Goal: Transaction & Acquisition: Purchase product/service

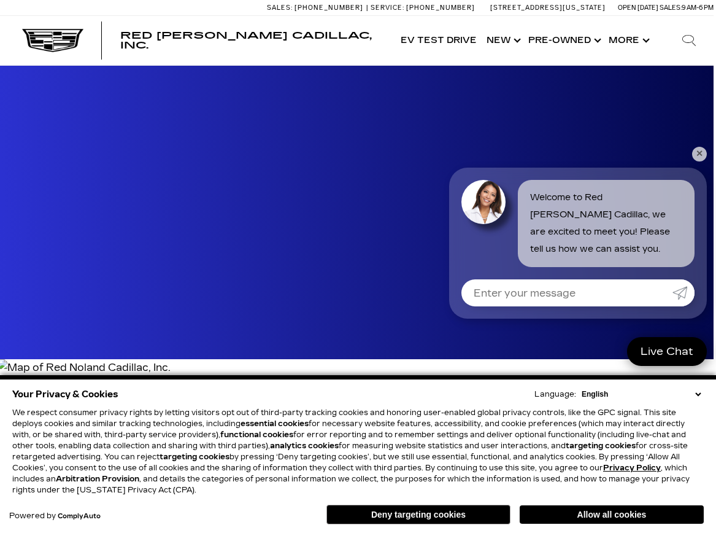
scroll to position [1877, 2]
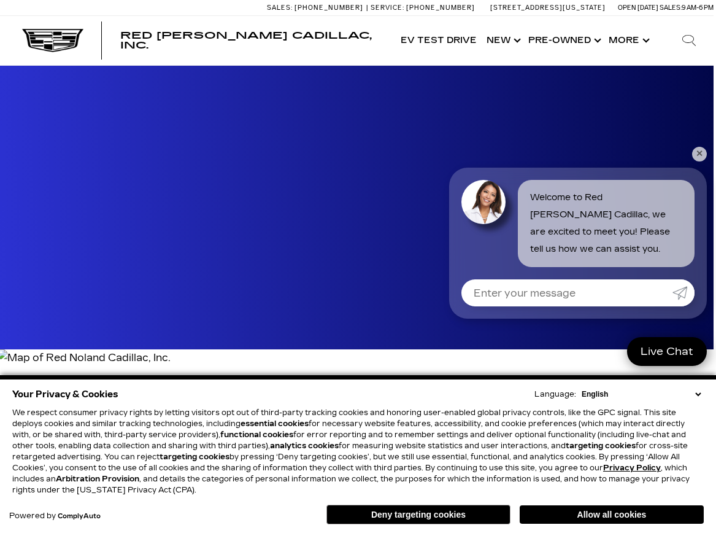
click at [696, 156] on link "✕" at bounding box center [699, 154] width 15 height 15
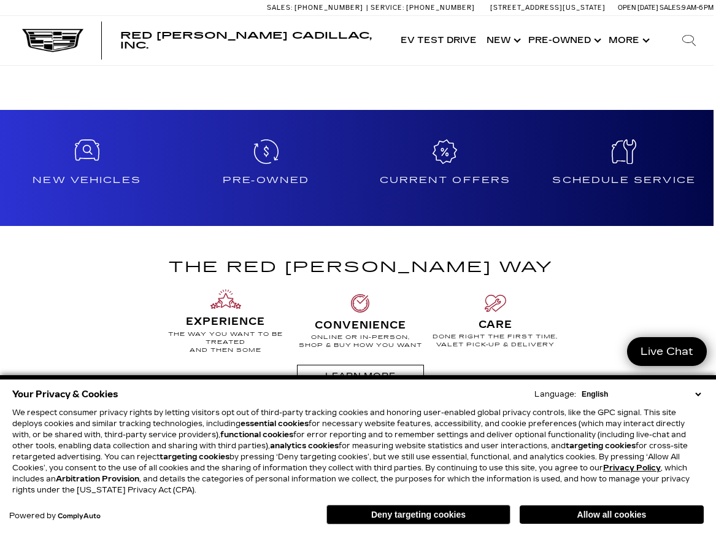
scroll to position [502, 2]
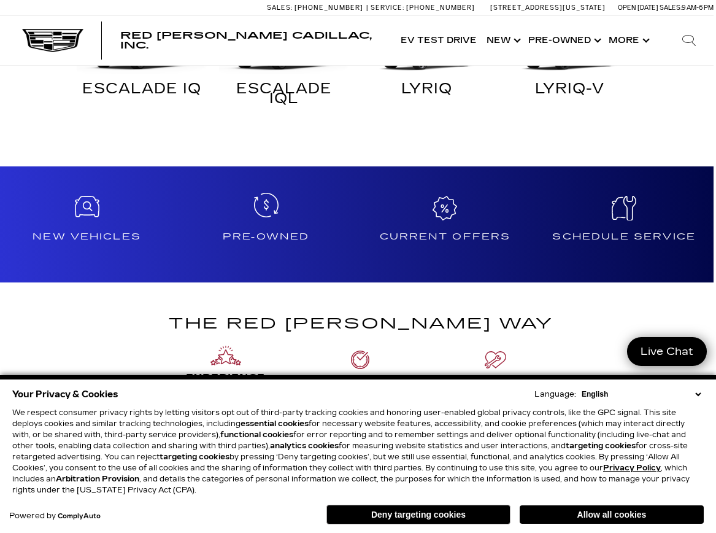
click at [268, 207] on icon at bounding box center [266, 205] width 25 height 25
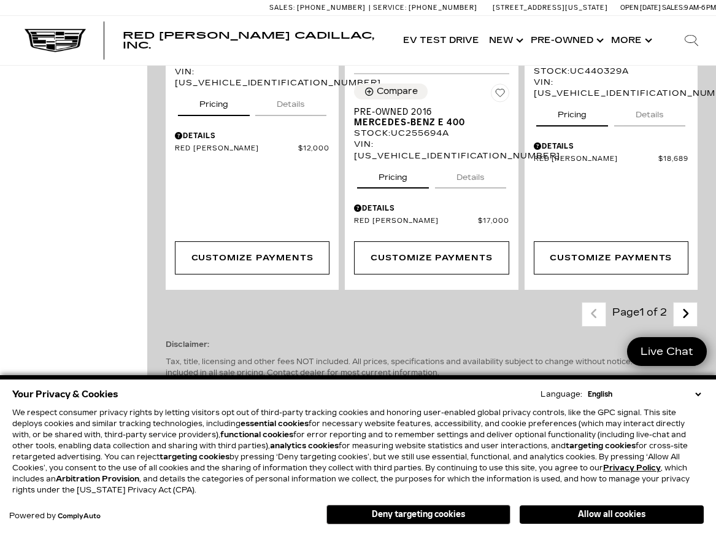
scroll to position [3131, 0]
click at [686, 304] on icon "next page" at bounding box center [686, 314] width 8 height 20
